Goal: Task Accomplishment & Management: Use online tool/utility

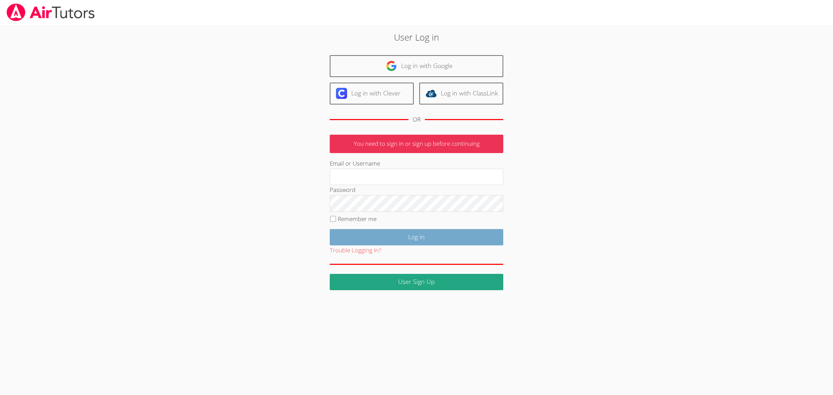
type input "[EMAIL_ADDRESS][DOMAIN_NAME]"
click at [450, 245] on input "Log in" at bounding box center [416, 237] width 173 height 16
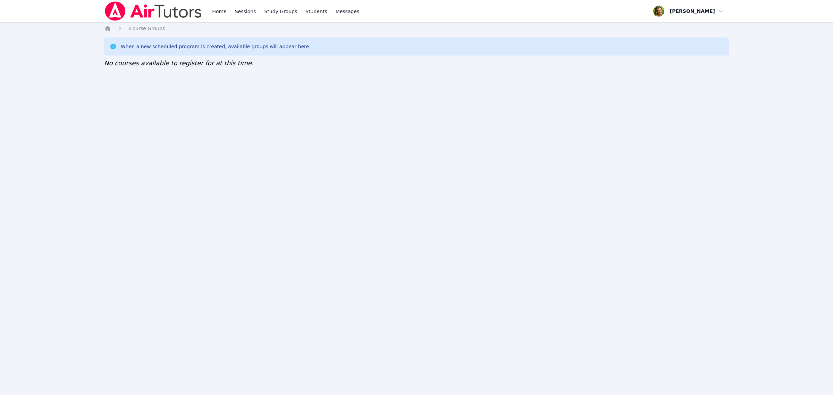
click at [141, 11] on img at bounding box center [153, 10] width 98 height 19
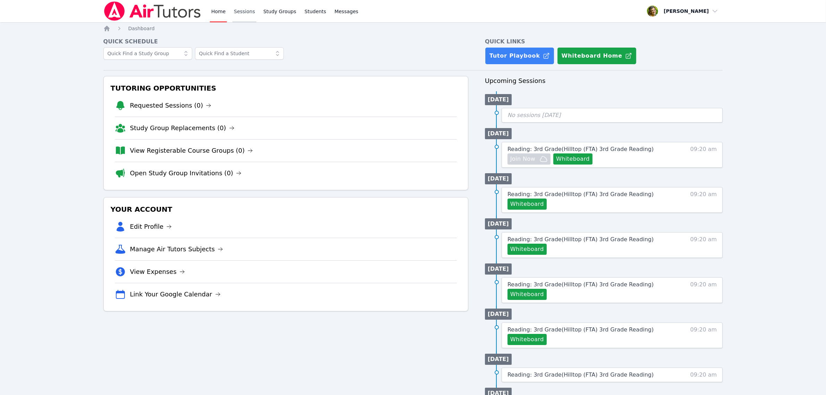
click at [244, 14] on link "Sessions" at bounding box center [244, 11] width 24 height 22
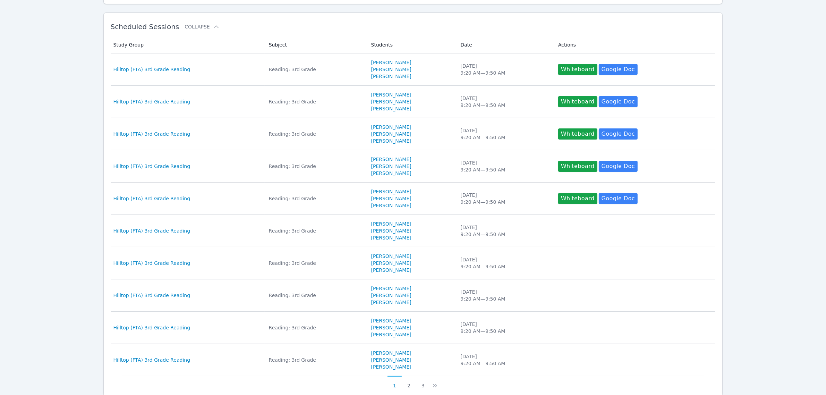
scroll to position [179, 0]
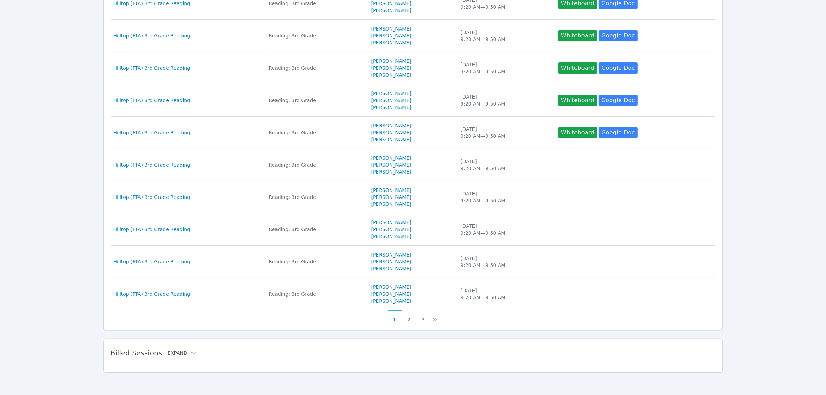
click at [172, 355] on button "Expand" at bounding box center [182, 352] width 29 height 7
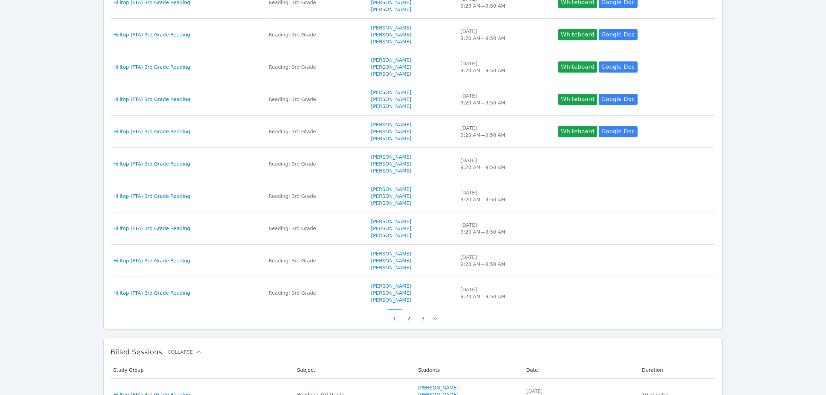
scroll to position [439, 0]
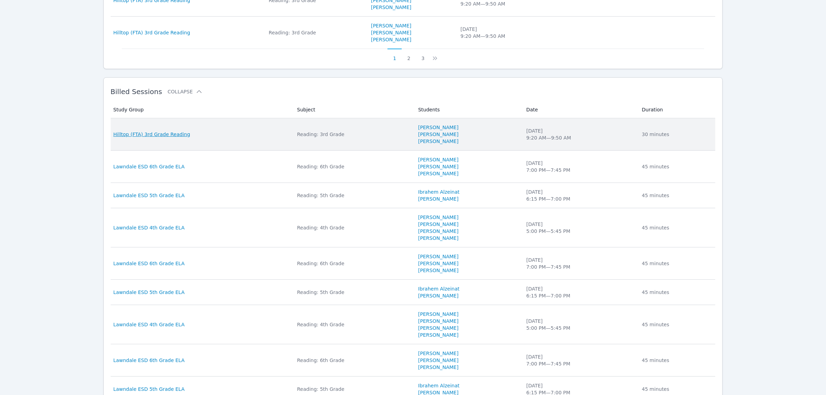
click at [178, 137] on span "Hilltop (FTA) 3rd Grade Reading" at bounding box center [151, 134] width 77 height 7
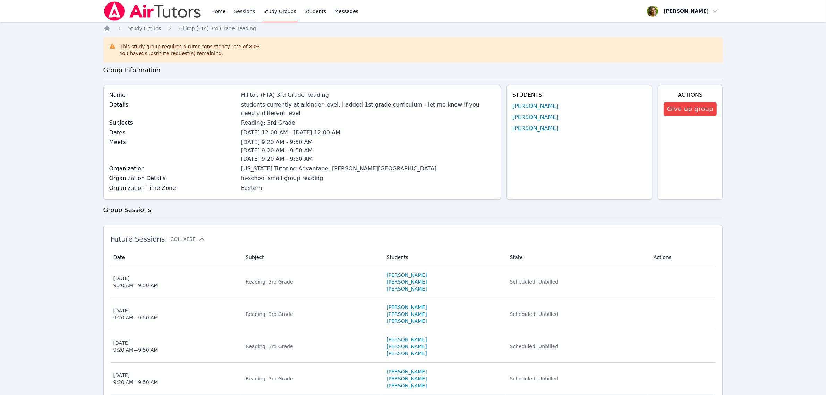
click at [243, 10] on link "Sessions" at bounding box center [244, 11] width 24 height 22
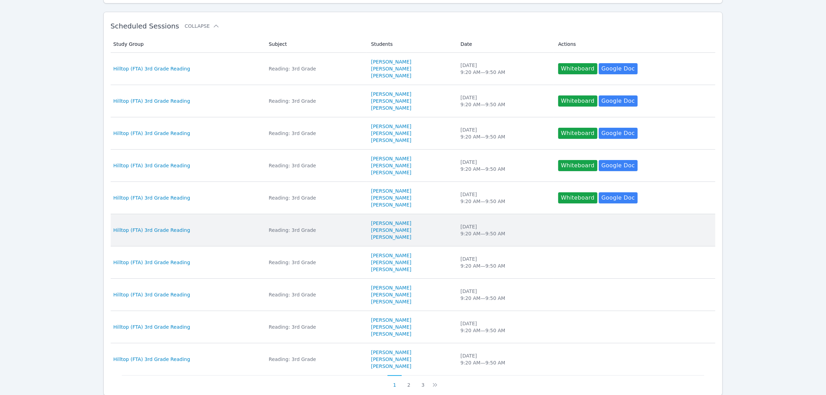
scroll to position [179, 0]
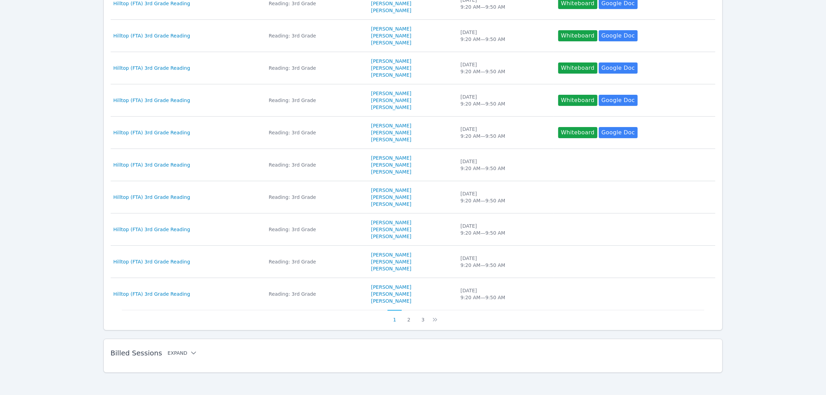
click at [172, 349] on button "Expand" at bounding box center [182, 352] width 29 height 7
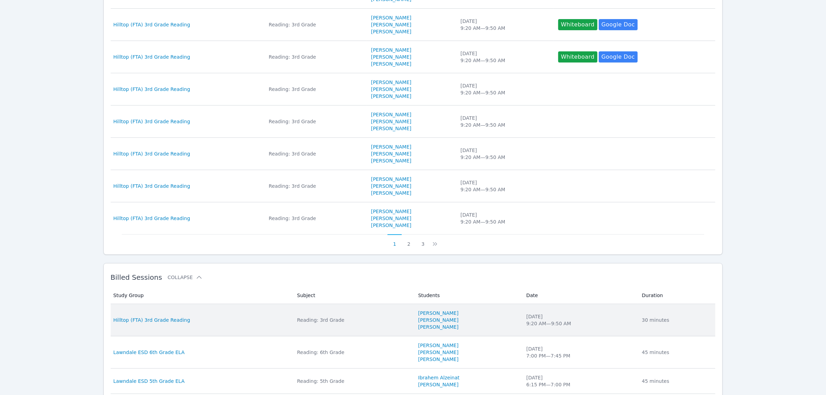
scroll to position [352, 0]
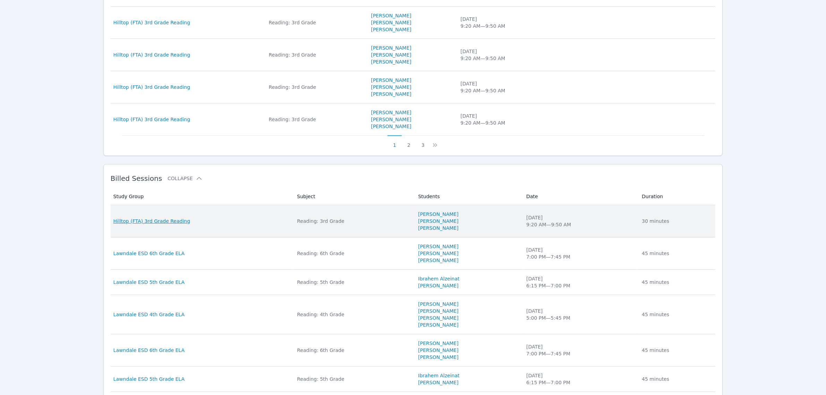
click at [147, 222] on span "Hilltop (FTA) 3rd Grade Reading" at bounding box center [151, 221] width 77 height 7
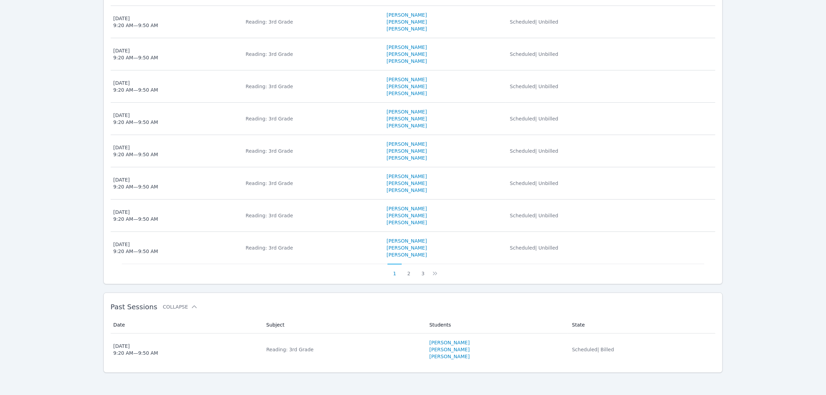
scroll to position [325, 0]
click at [192, 349] on span "[DATE] 9:20 AM — 9:50 AM" at bounding box center [185, 349] width 145 height 14
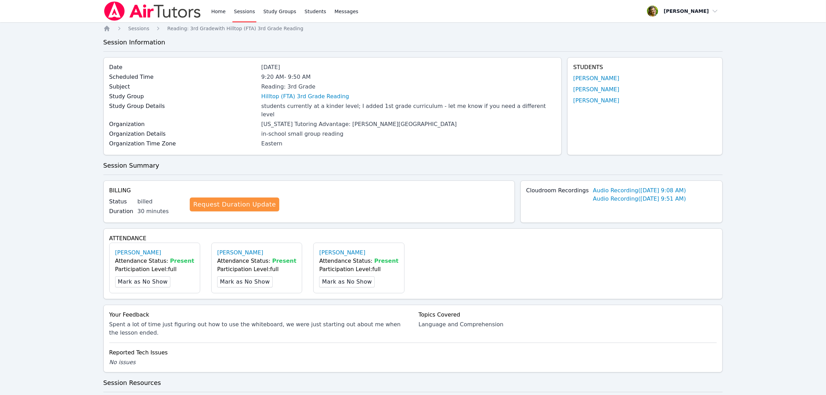
scroll to position [199, 0]
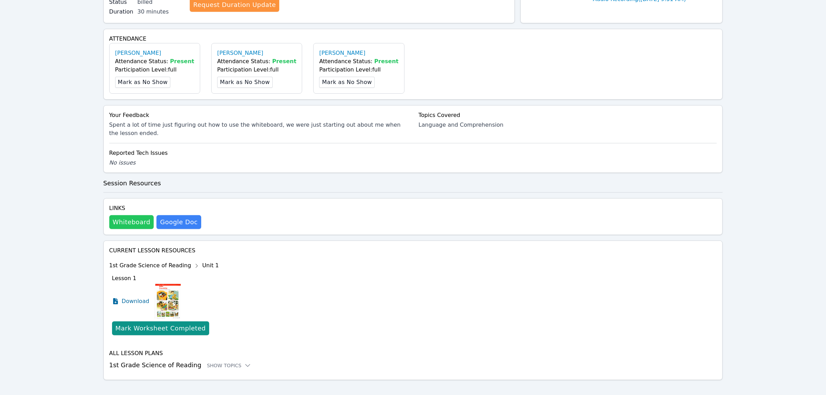
click at [132, 215] on button "Whiteboard" at bounding box center [131, 222] width 45 height 14
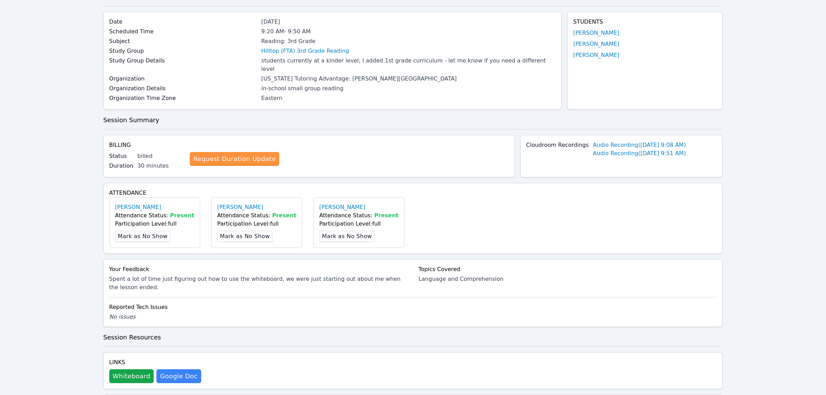
scroll to position [0, 0]
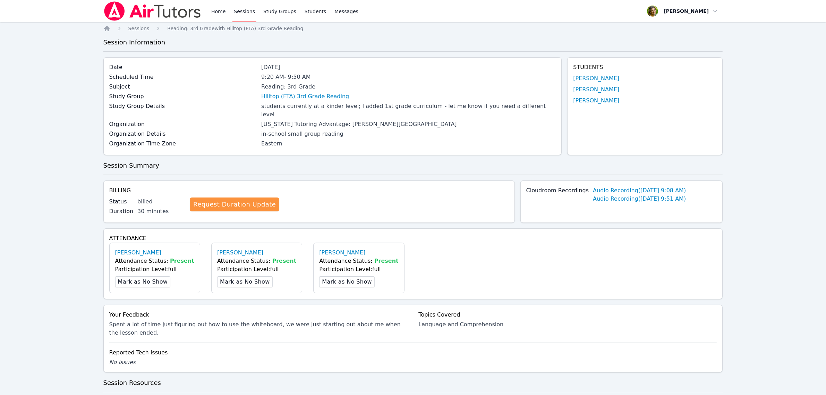
click at [110, 9] on img at bounding box center [152, 10] width 98 height 19
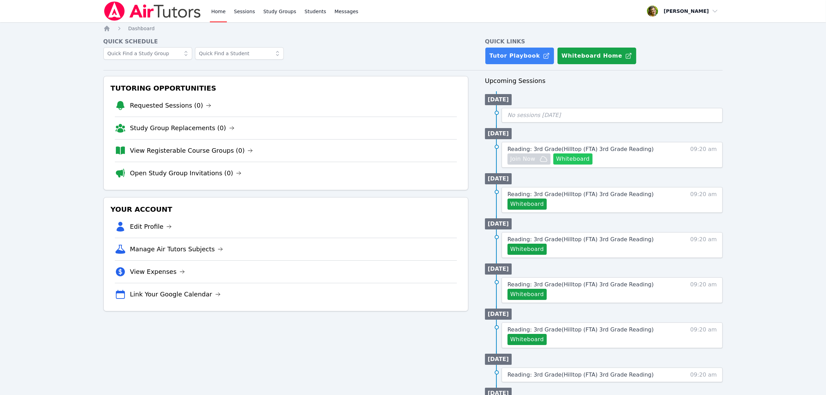
click at [575, 162] on button "Whiteboard" at bounding box center [572, 158] width 39 height 11
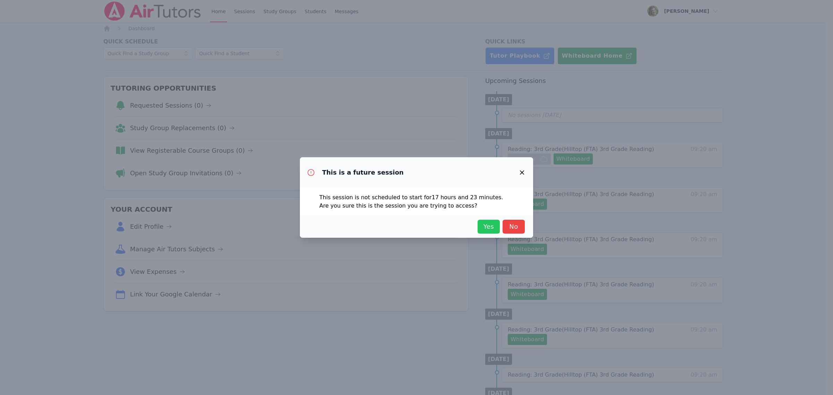
click at [488, 230] on span "Yes" at bounding box center [488, 227] width 15 height 10
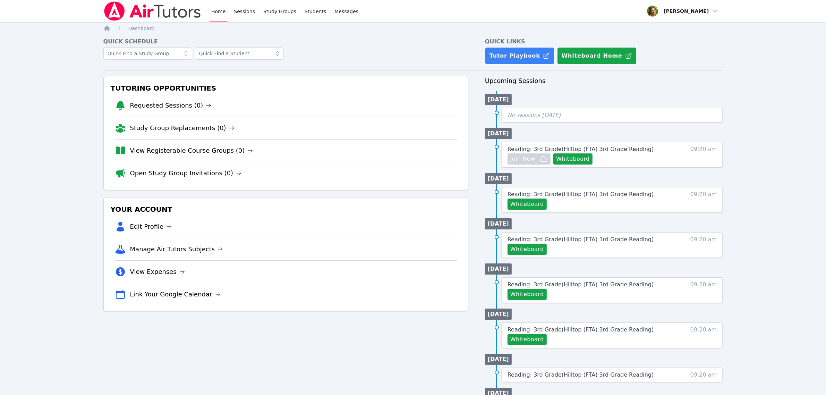
click at [151, 6] on img at bounding box center [152, 10] width 98 height 19
click at [241, 15] on link "Sessions" at bounding box center [244, 11] width 24 height 22
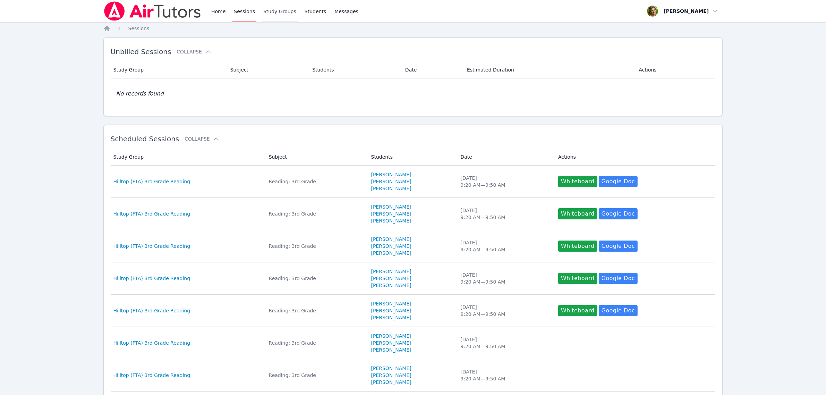
click at [286, 18] on link "Study Groups" at bounding box center [280, 11] width 36 height 22
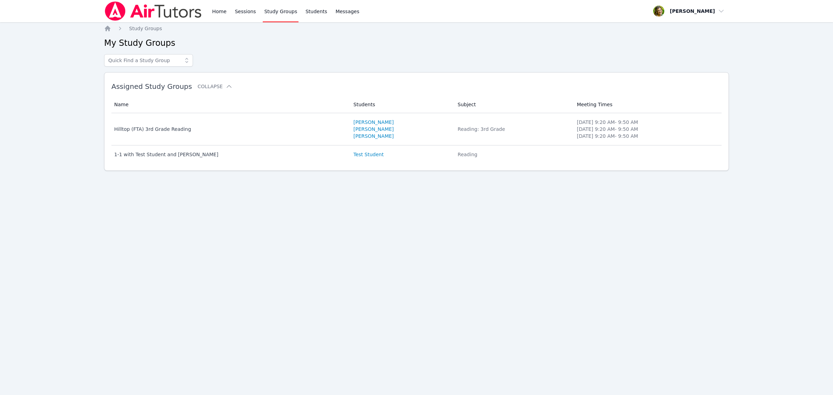
click at [155, 13] on img at bounding box center [153, 10] width 98 height 19
